Goal: Information Seeking & Learning: Check status

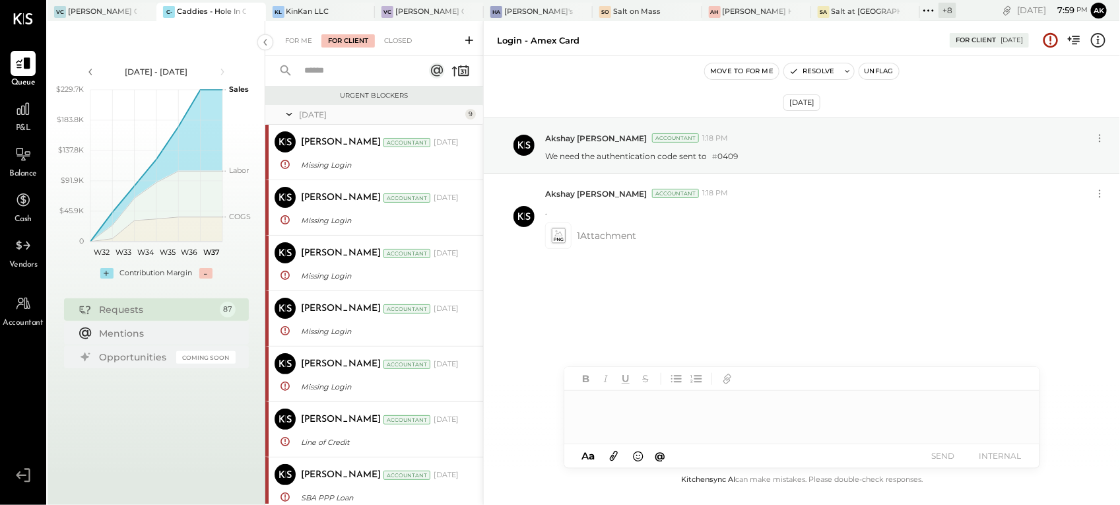
scroll to position [630, 0]
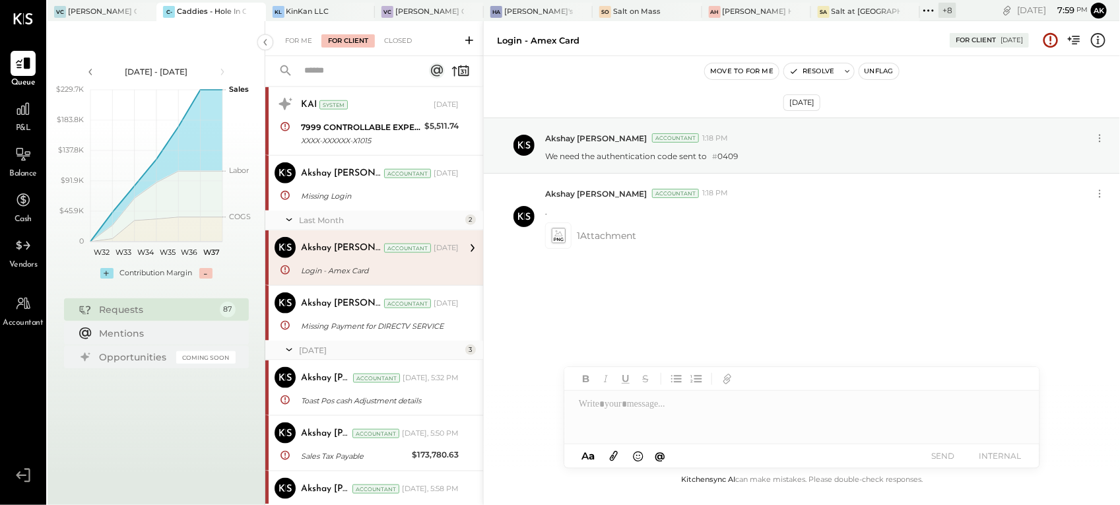
click at [932, 8] on icon at bounding box center [928, 10] width 17 height 17
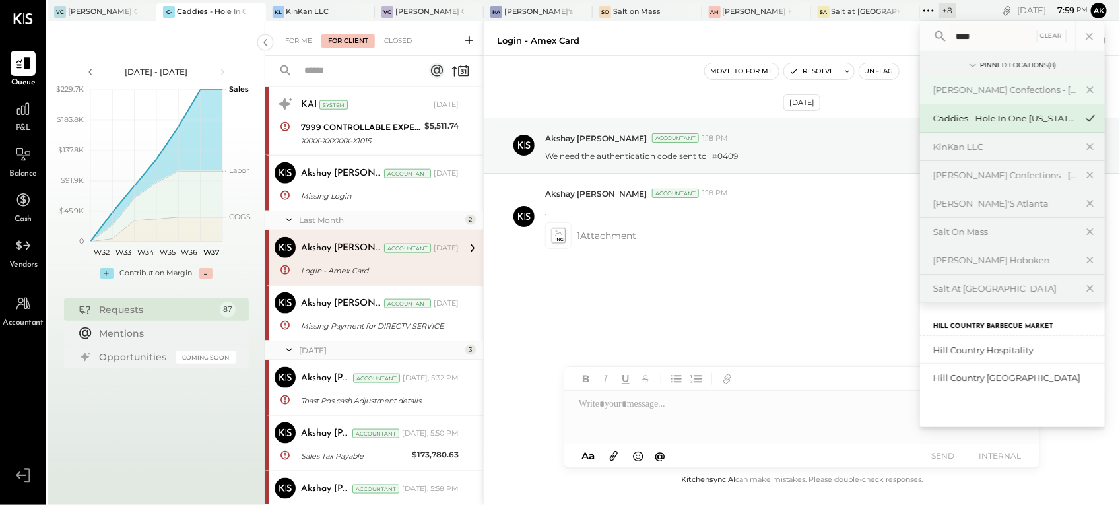
type input "****"
click at [984, 385] on div "Hill Country [GEOGRAPHIC_DATA]" at bounding box center [1012, 378] width 185 height 28
click at [984, 373] on div "Hill Country [GEOGRAPHIC_DATA]" at bounding box center [1004, 377] width 143 height 13
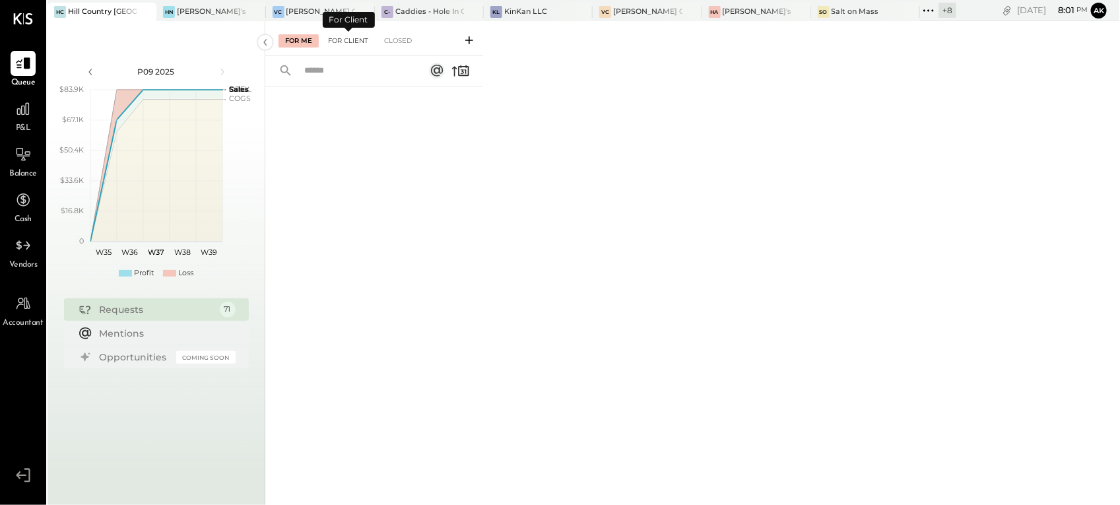
click at [342, 37] on div "For Client" at bounding box center [347, 40] width 53 height 13
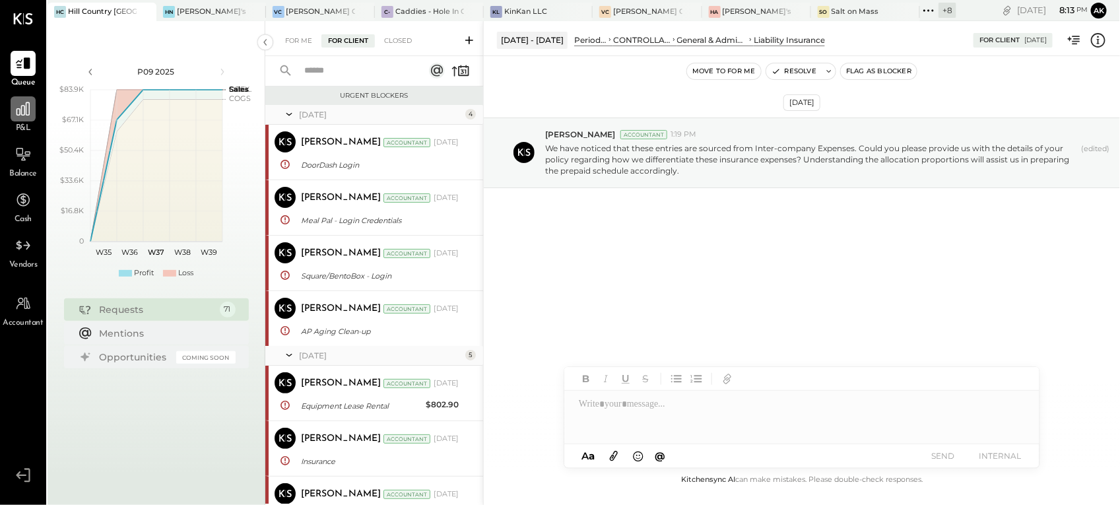
click at [24, 113] on icon at bounding box center [22, 108] width 13 height 13
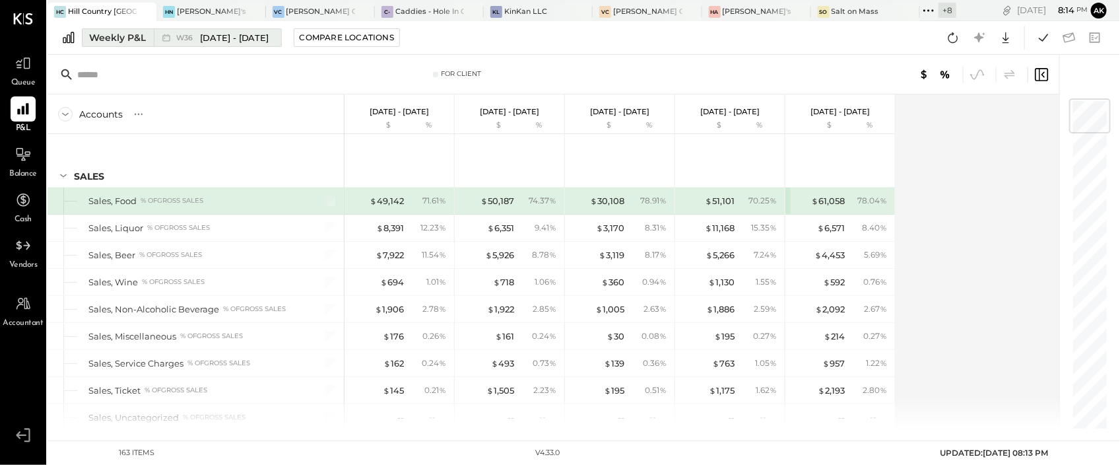
click at [213, 34] on span "[DATE] - [DATE]" at bounding box center [234, 38] width 69 height 13
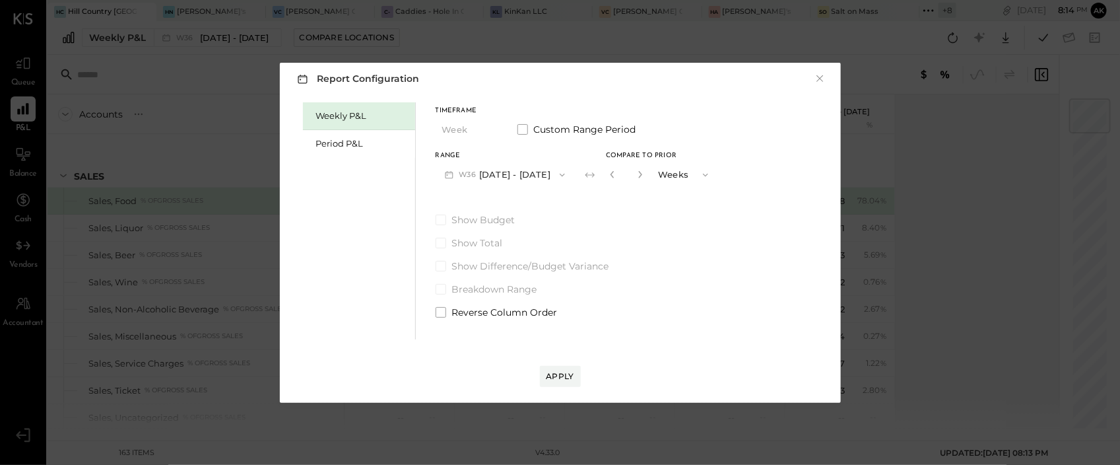
click at [557, 173] on icon "button" at bounding box center [562, 175] width 11 height 11
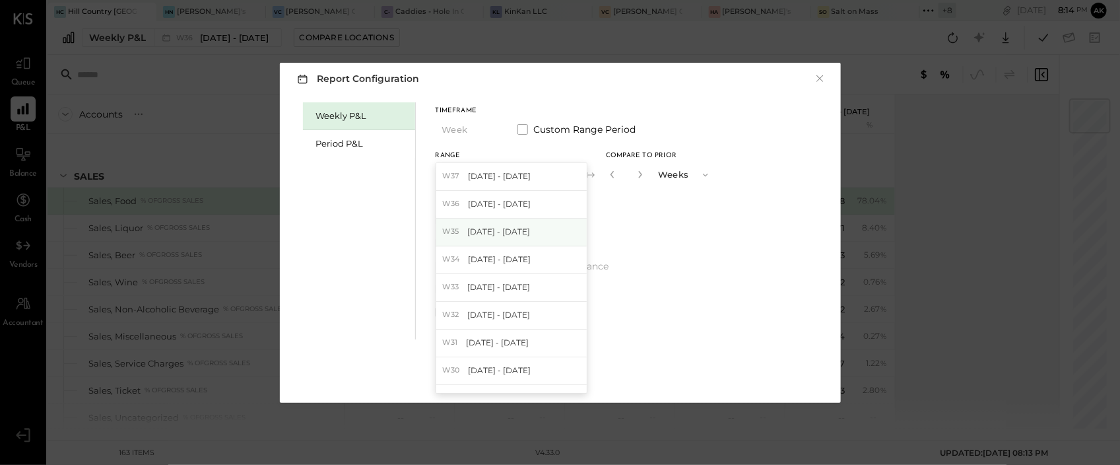
click at [492, 233] on span "[DATE] - [DATE]" at bounding box center [498, 231] width 63 height 11
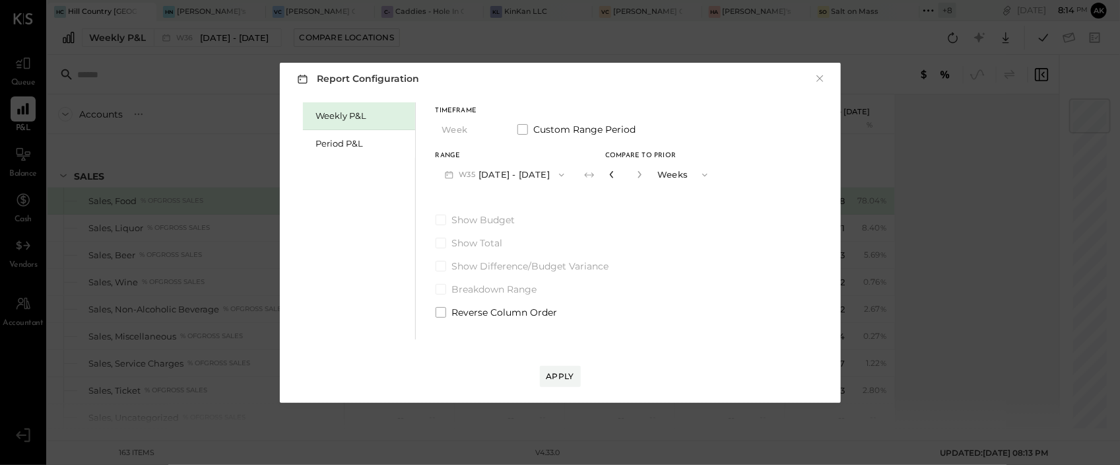
click at [613, 175] on icon "button" at bounding box center [611, 174] width 3 height 7
type input "*"
click at [564, 371] on div "Apply" at bounding box center [560, 375] width 28 height 11
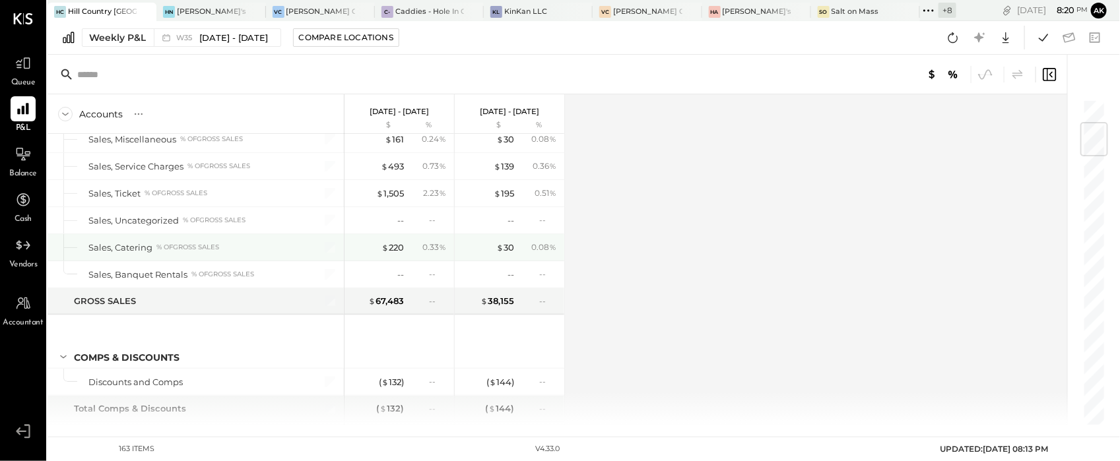
scroll to position [197, 0]
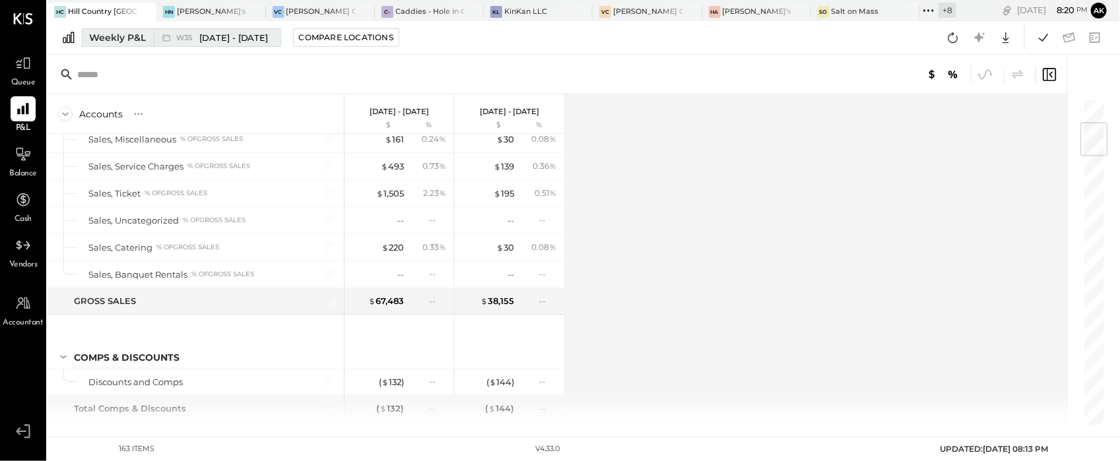
click at [203, 44] on div "W35 [DATE] - [DATE]" at bounding box center [214, 37] width 120 height 17
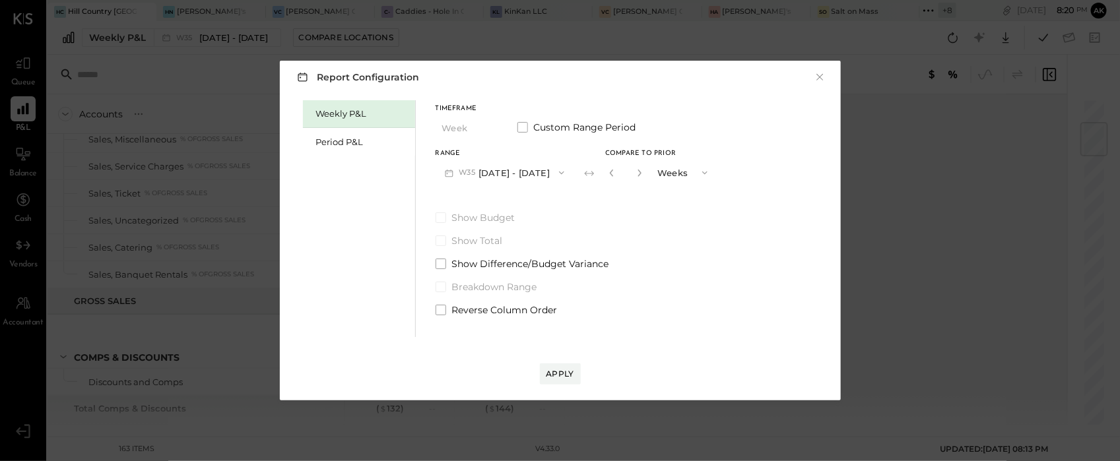
click at [509, 169] on button "W35 [DATE] - [DATE]" at bounding box center [504, 172] width 139 height 24
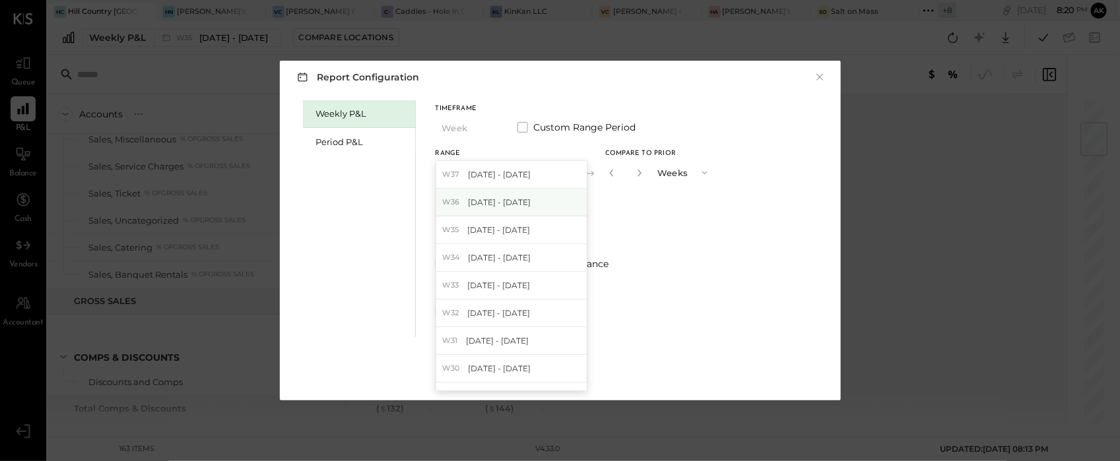
click at [502, 197] on span "[DATE] - [DATE]" at bounding box center [499, 202] width 63 height 11
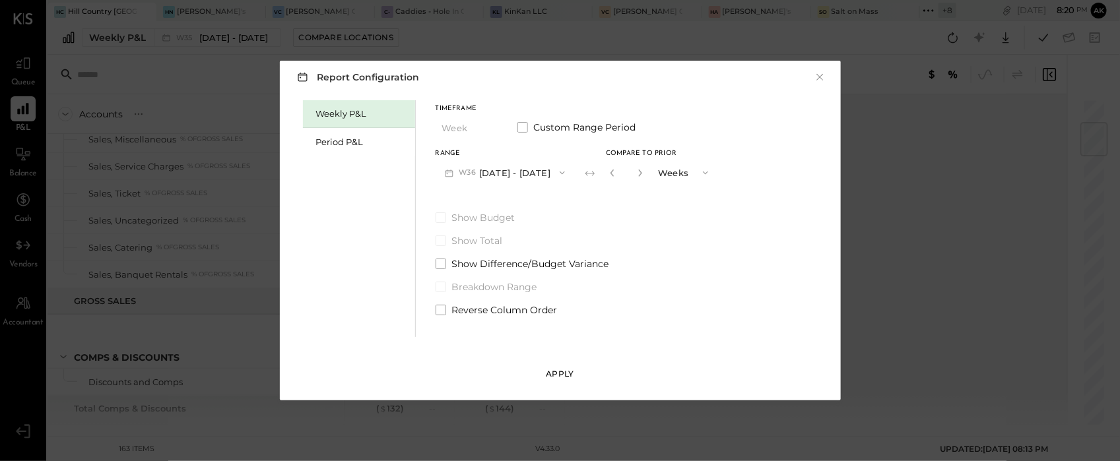
click at [553, 371] on div "Apply" at bounding box center [560, 373] width 28 height 11
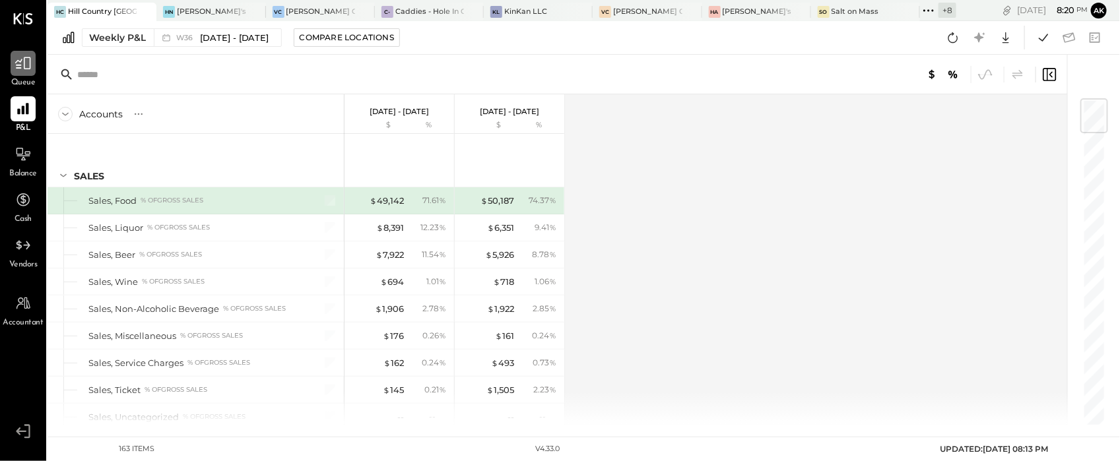
click at [16, 60] on icon at bounding box center [23, 63] width 17 height 17
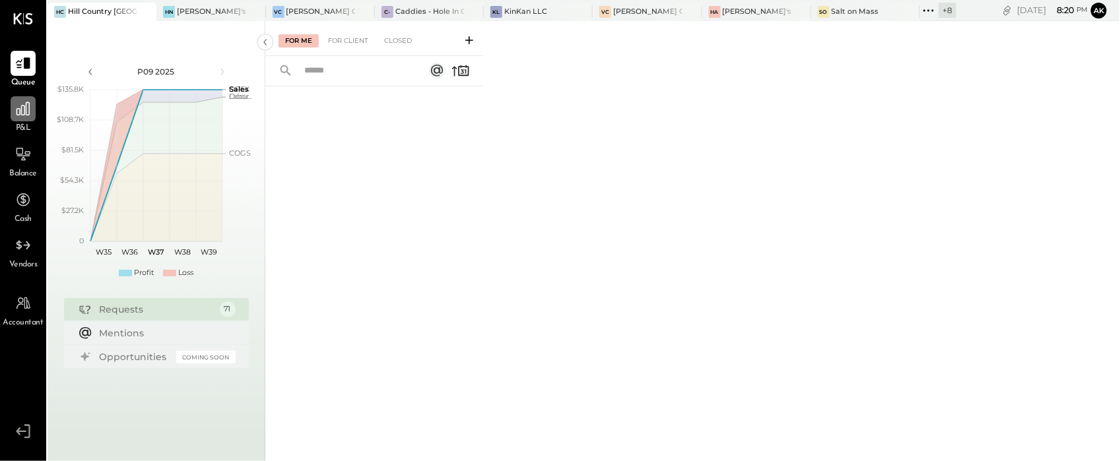
click at [20, 113] on icon at bounding box center [22, 108] width 13 height 13
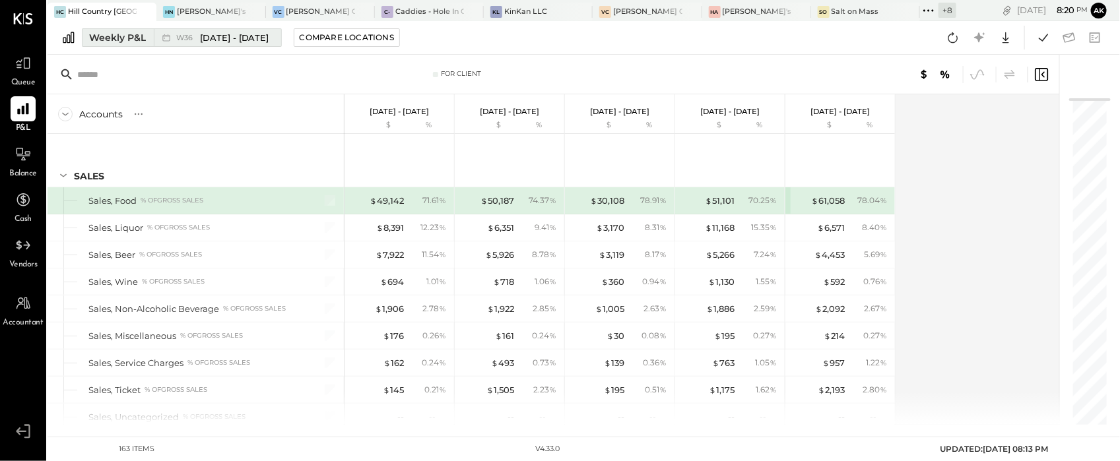
click at [238, 36] on span "[DATE] - [DATE]" at bounding box center [234, 38] width 69 height 13
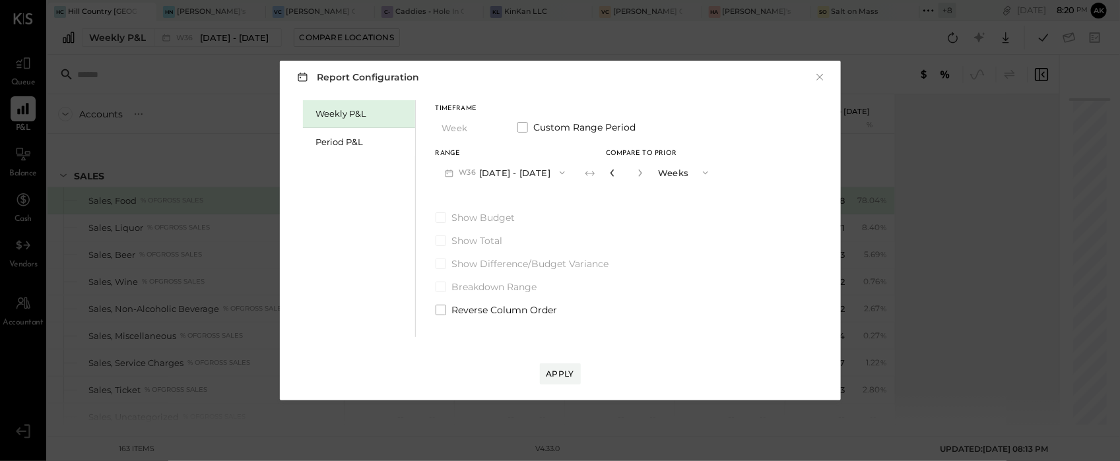
click at [610, 173] on icon "button" at bounding box center [611, 173] width 3 height 7
type input "*"
click at [563, 374] on div "Apply" at bounding box center [560, 373] width 28 height 11
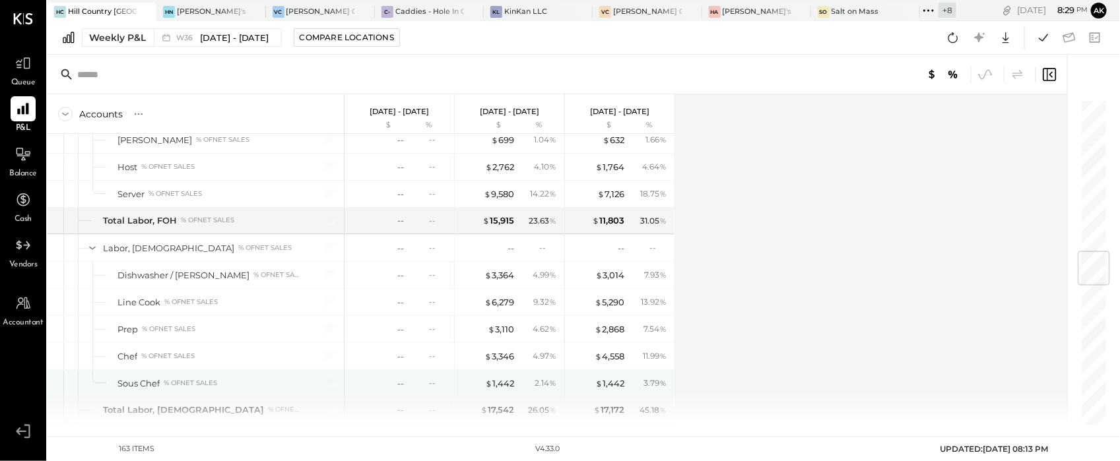
scroll to position [1276, 0]
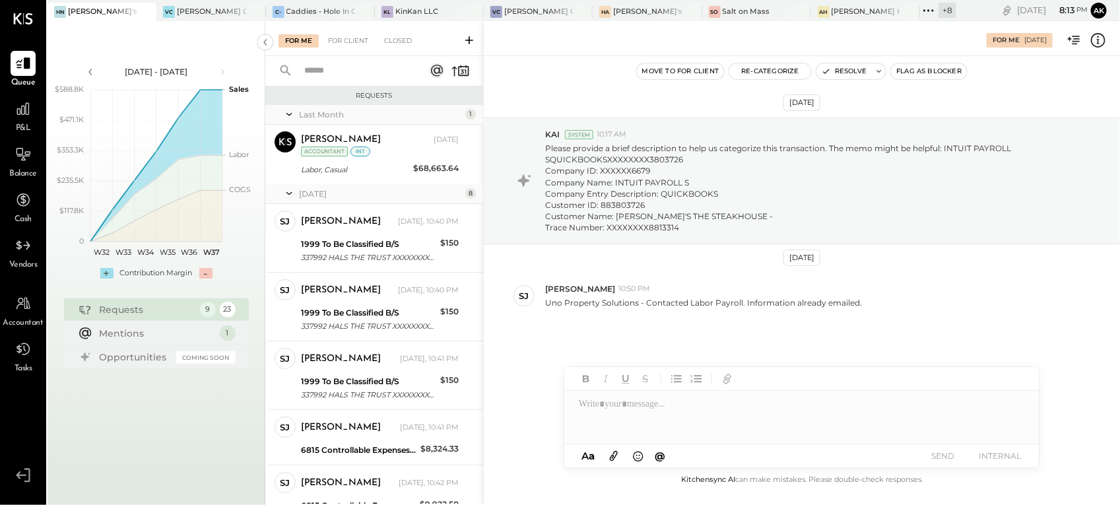
scroll to position [139, 0]
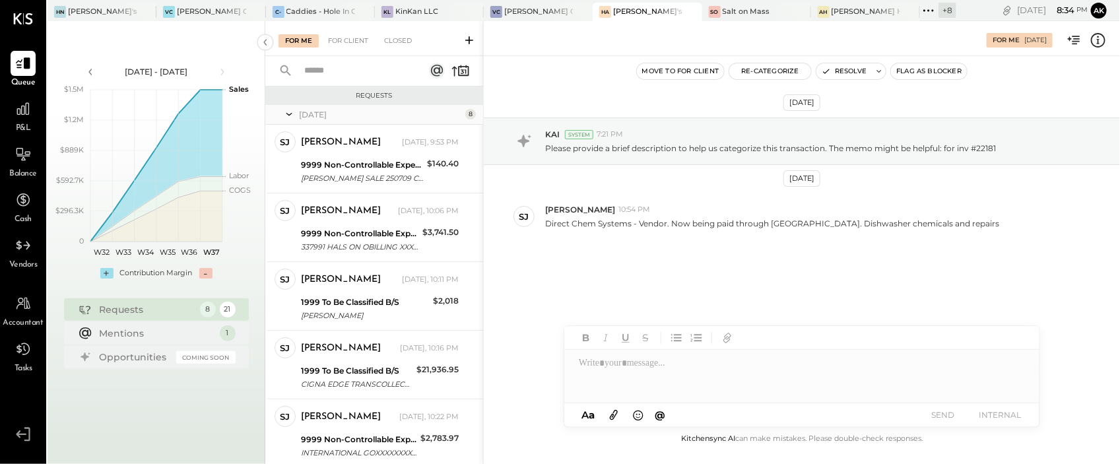
scroll to position [109, 0]
